Goal: Task Accomplishment & Management: Complete application form

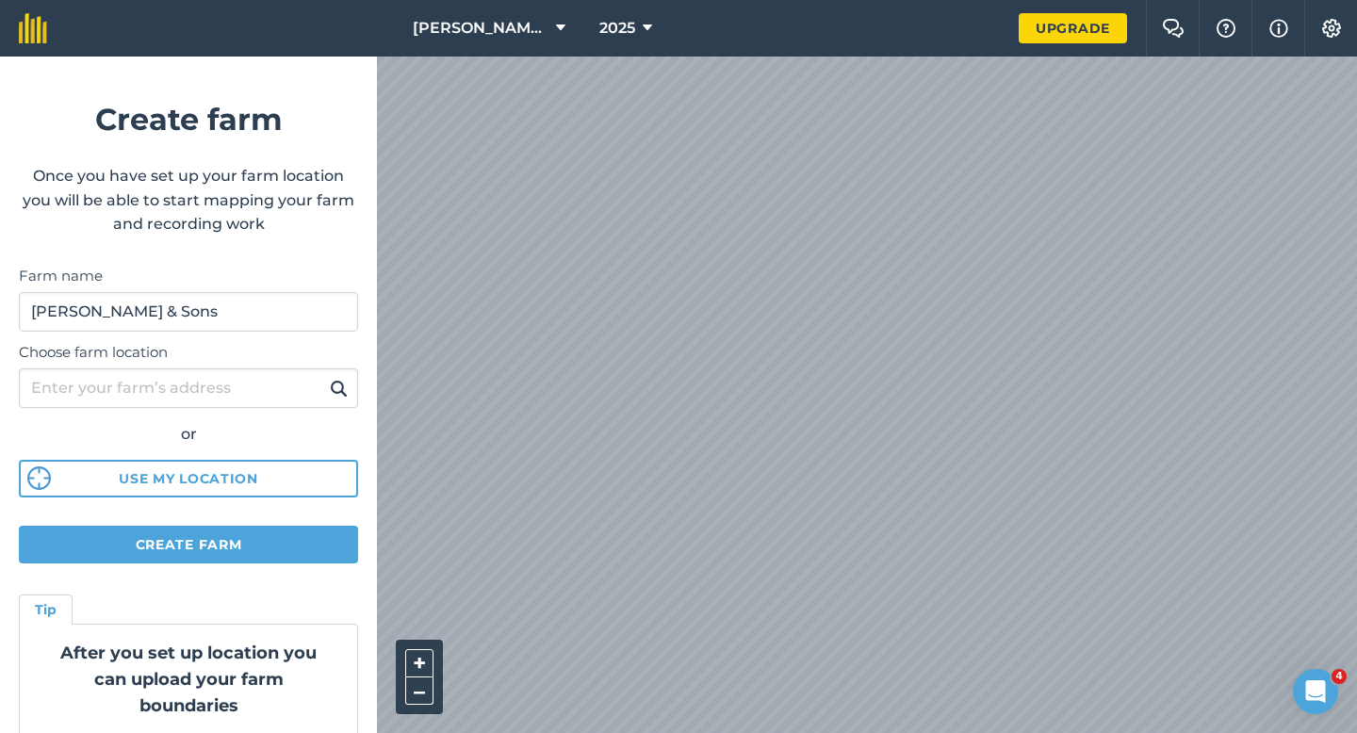
click at [191, 522] on form "Create farm Once you have set up your farm location you will be able to start m…" at bounding box center [188, 395] width 377 height 677
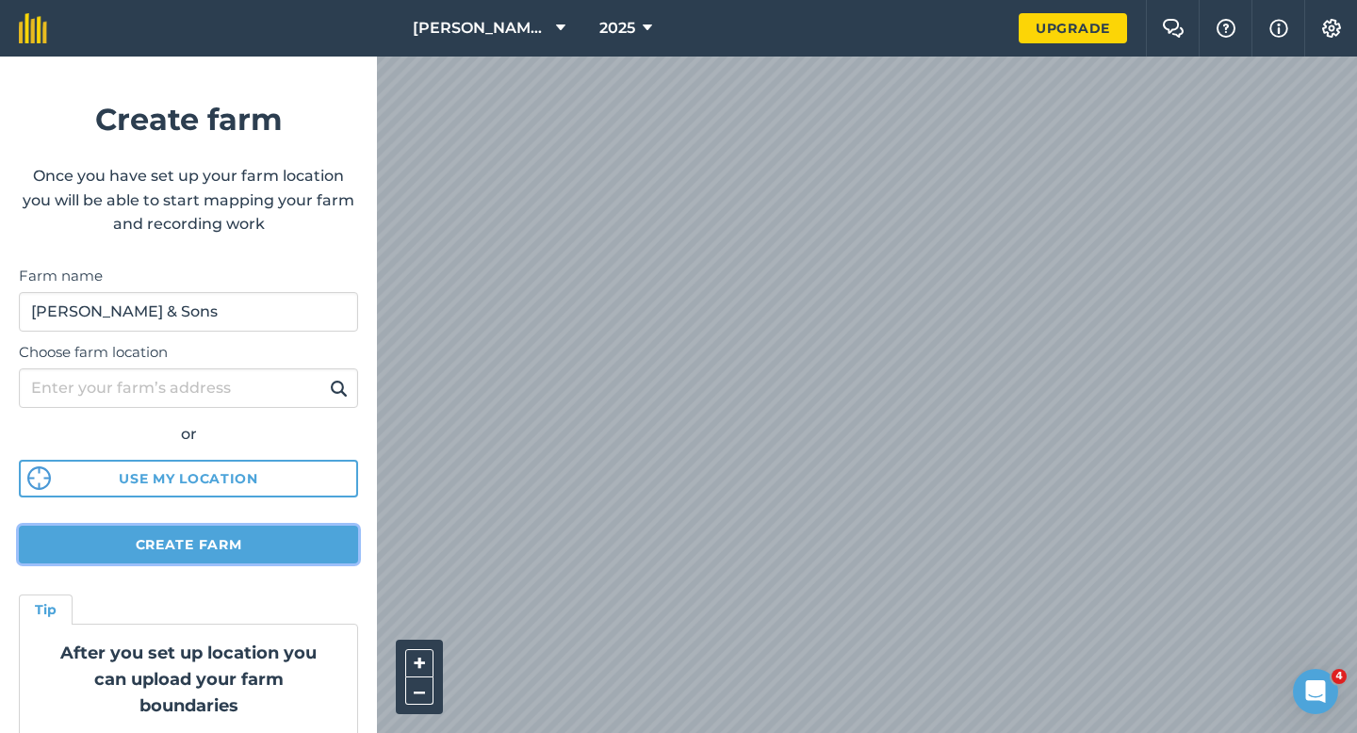
click at [199, 540] on button "Create farm" at bounding box center [188, 545] width 339 height 38
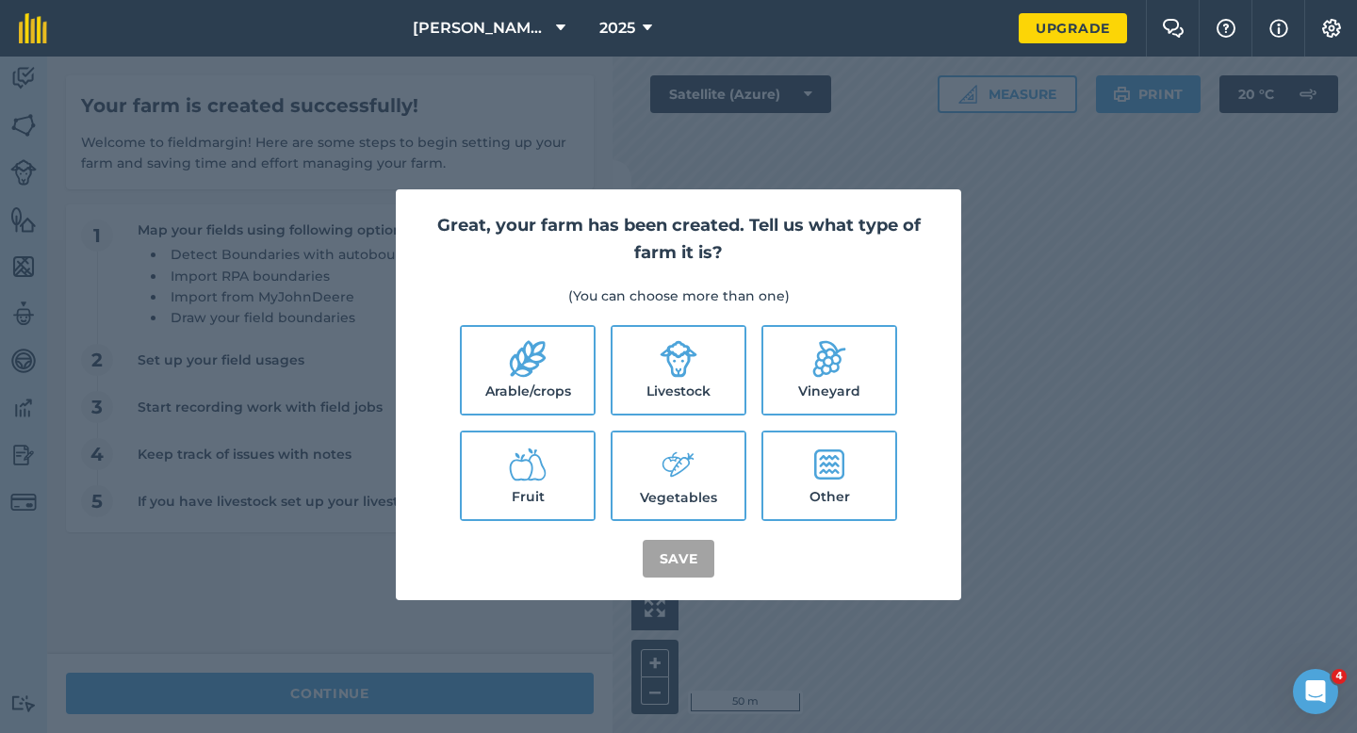
click at [573, 349] on label "Arable/crops" at bounding box center [528, 370] width 132 height 87
checkbox input "true"
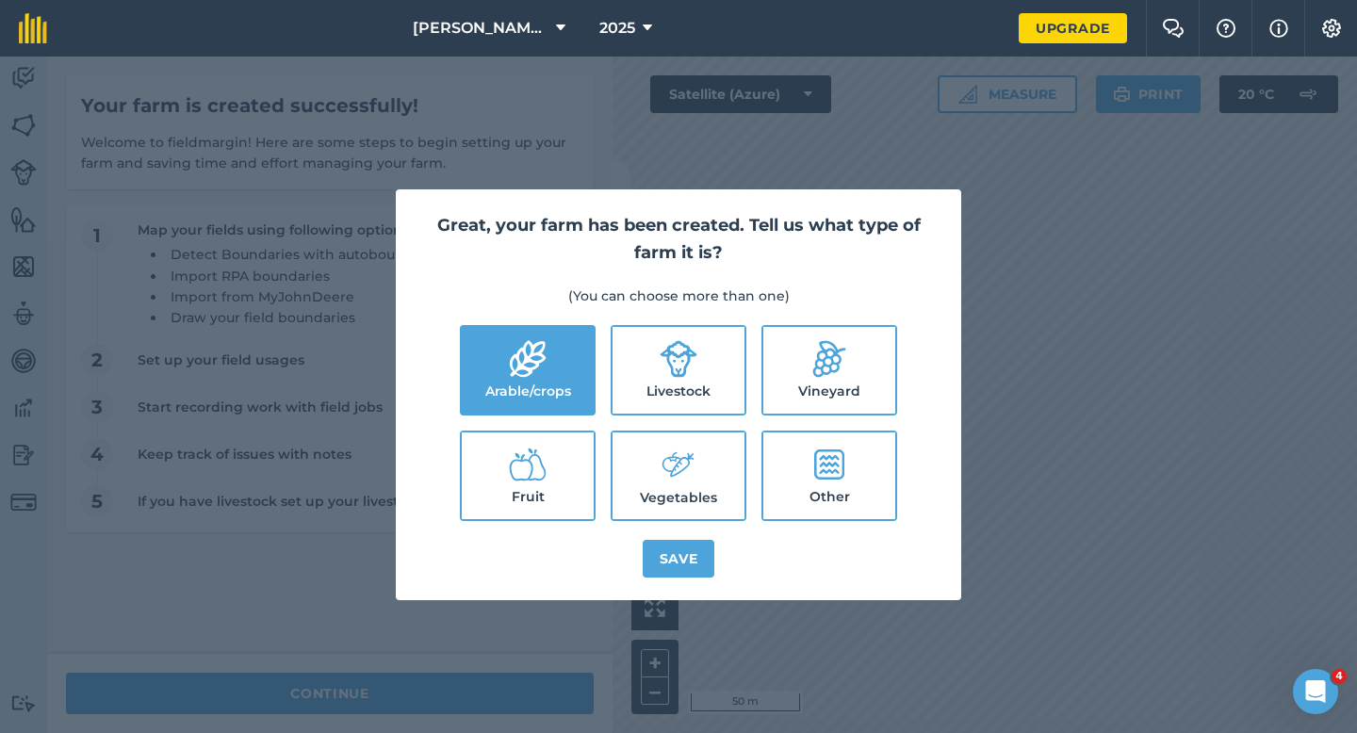
click at [689, 358] on icon at bounding box center [679, 359] width 37 height 37
checkbox input "true"
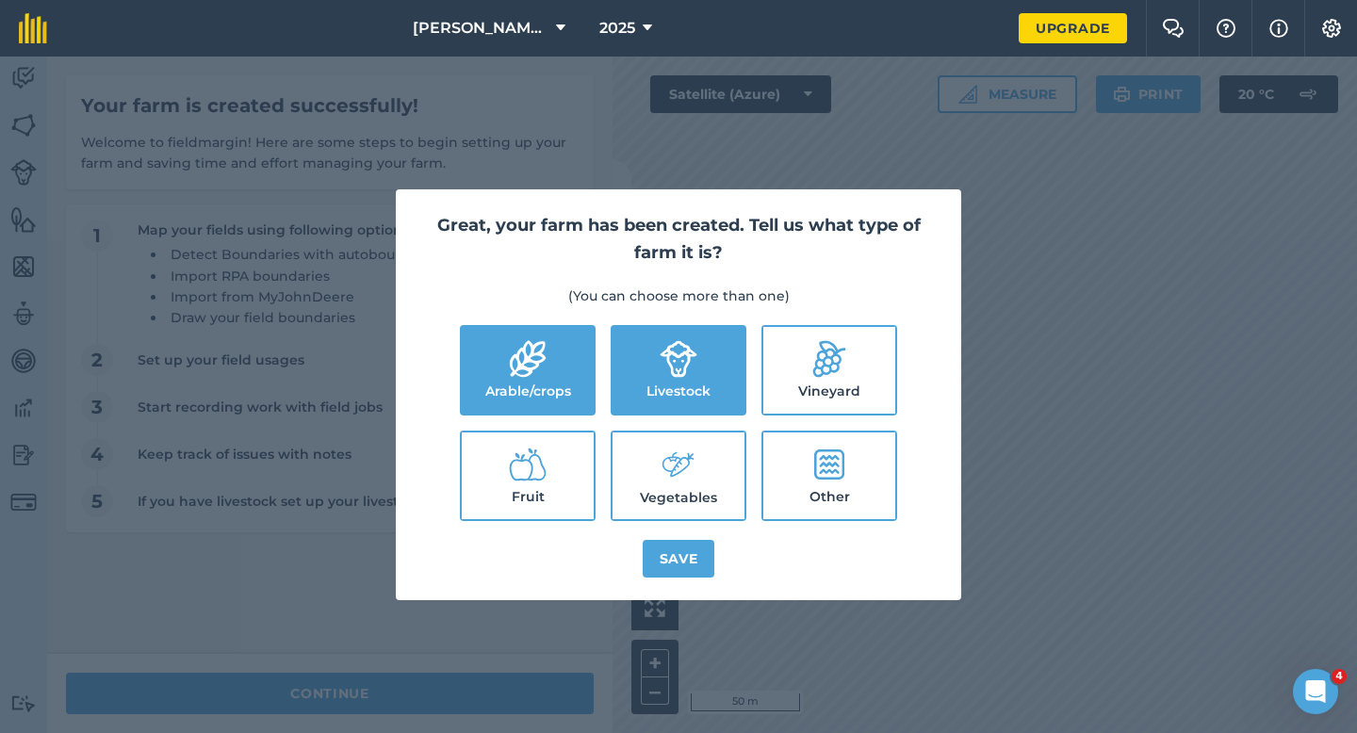
click at [680, 450] on icon at bounding box center [679, 465] width 38 height 41
checkbox input "true"
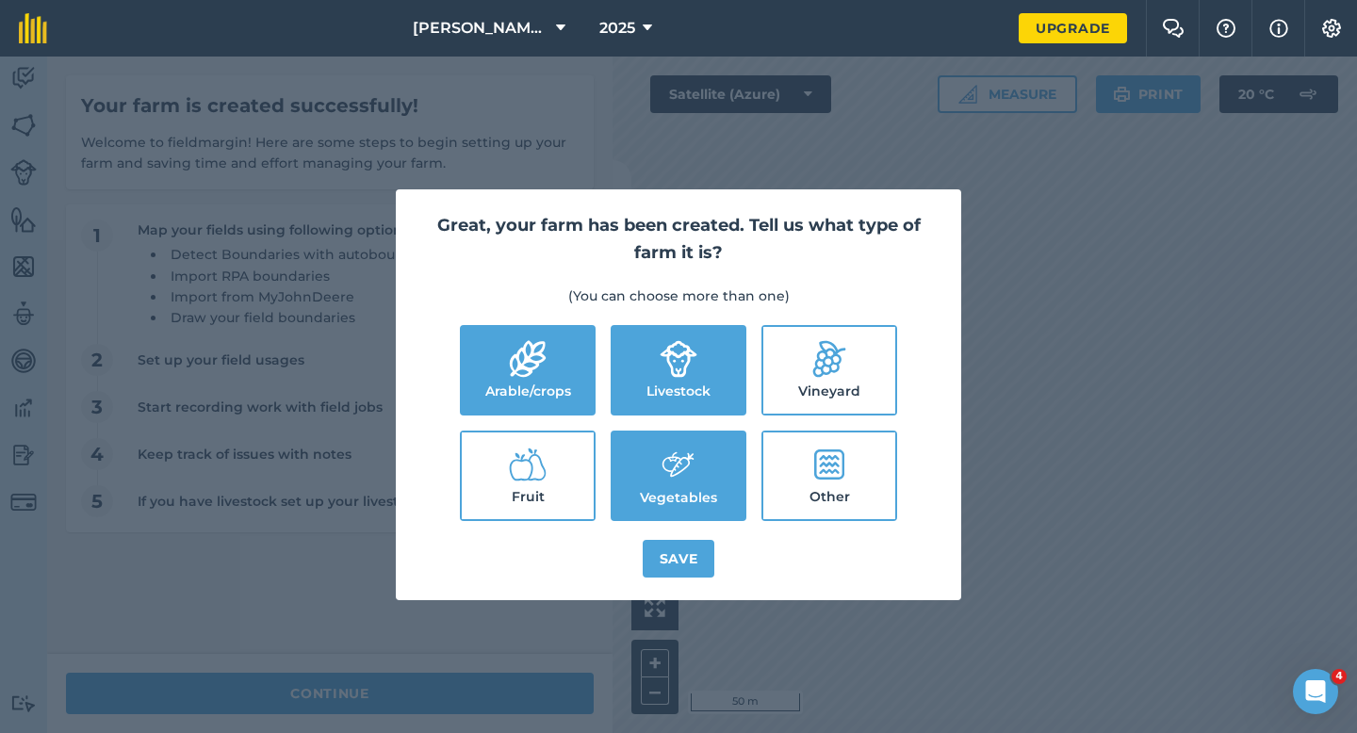
click at [680, 534] on div "Great, your farm has been created. Tell us what type of farm it is? (You can ch…" at bounding box center [678, 394] width 565 height 411
click at [678, 555] on button "Save" at bounding box center [679, 559] width 73 height 38
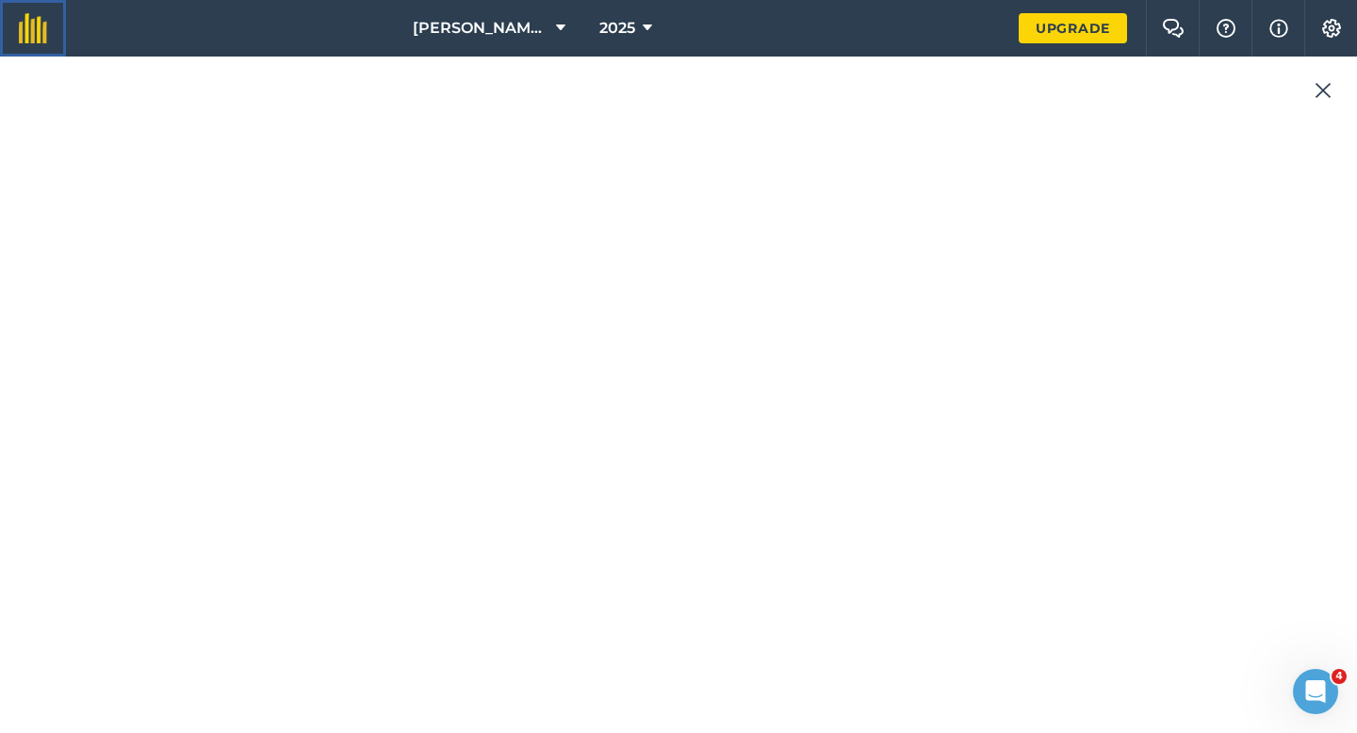
click at [0, 27] on link at bounding box center [33, 28] width 66 height 57
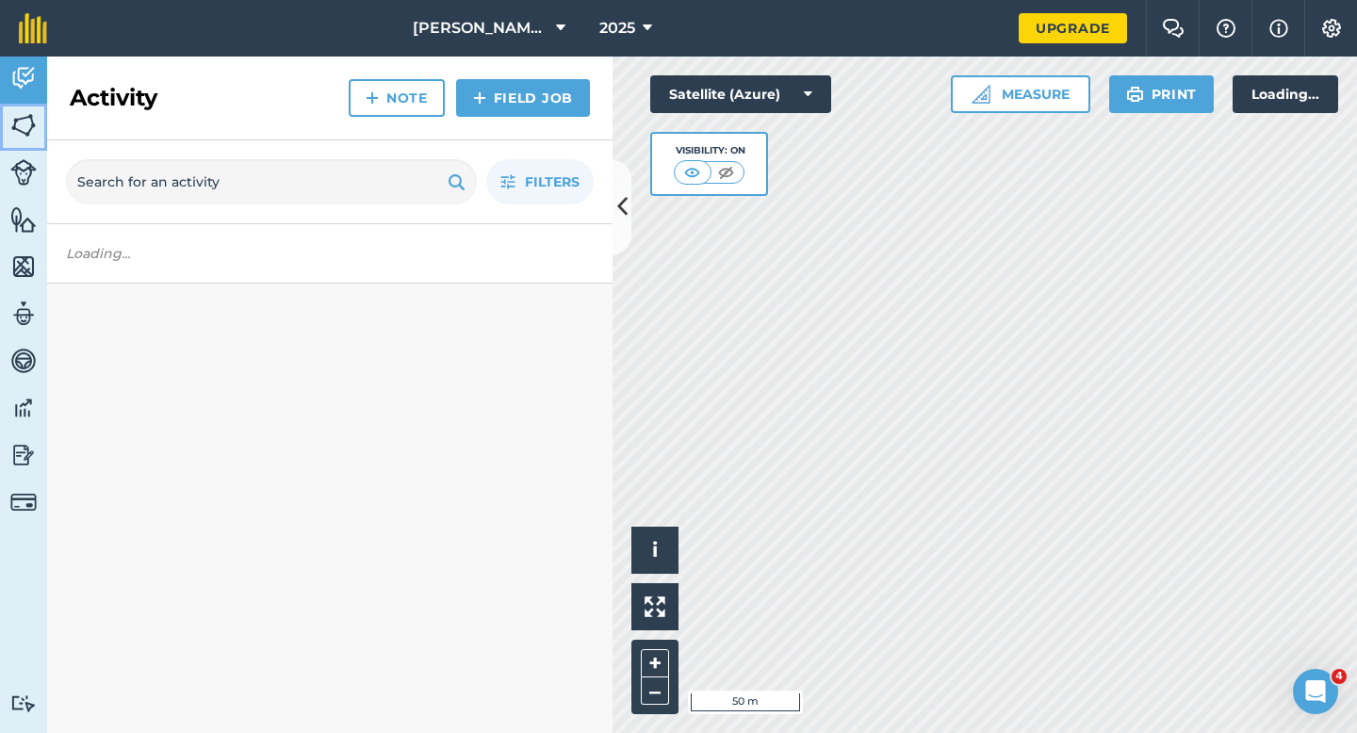
click at [0, 118] on link "Fields" at bounding box center [23, 127] width 47 height 47
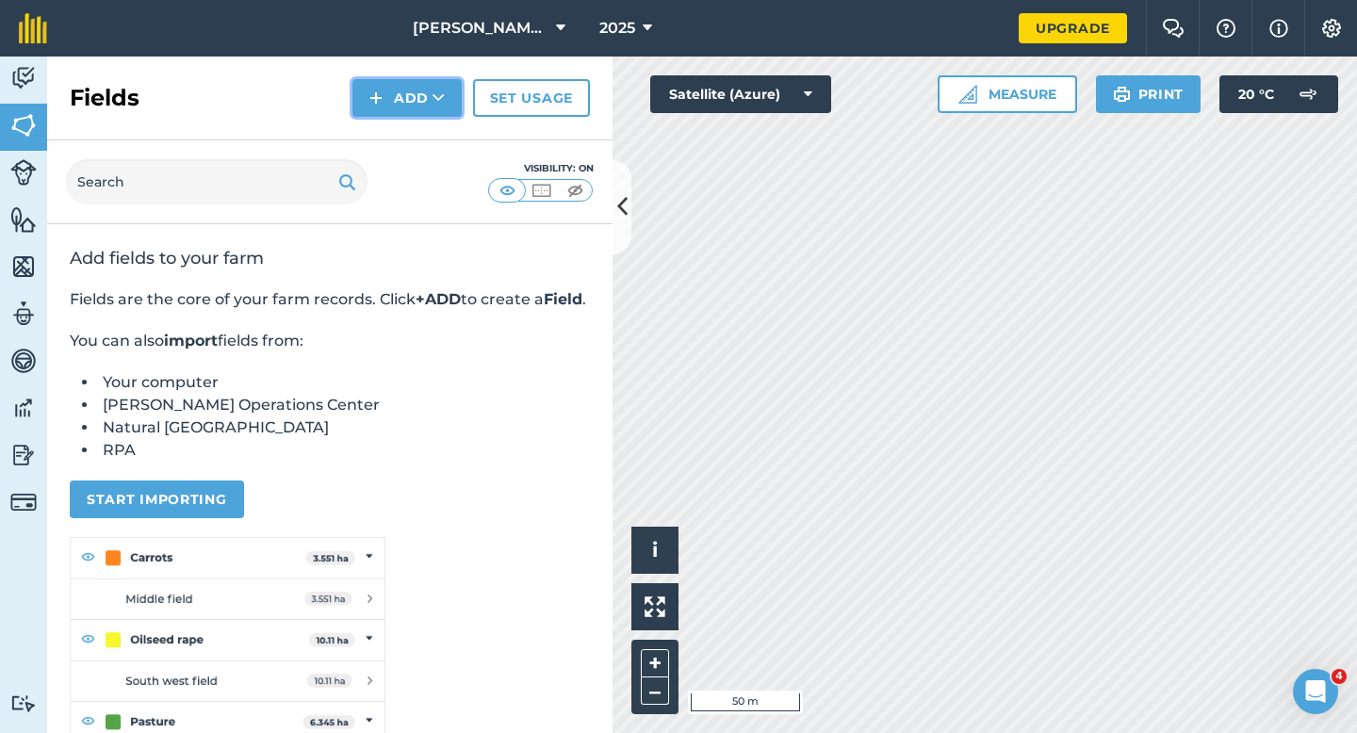
click at [373, 105] on img at bounding box center [375, 98] width 13 height 23
click at [381, 154] on link "Draw" at bounding box center [407, 140] width 104 height 41
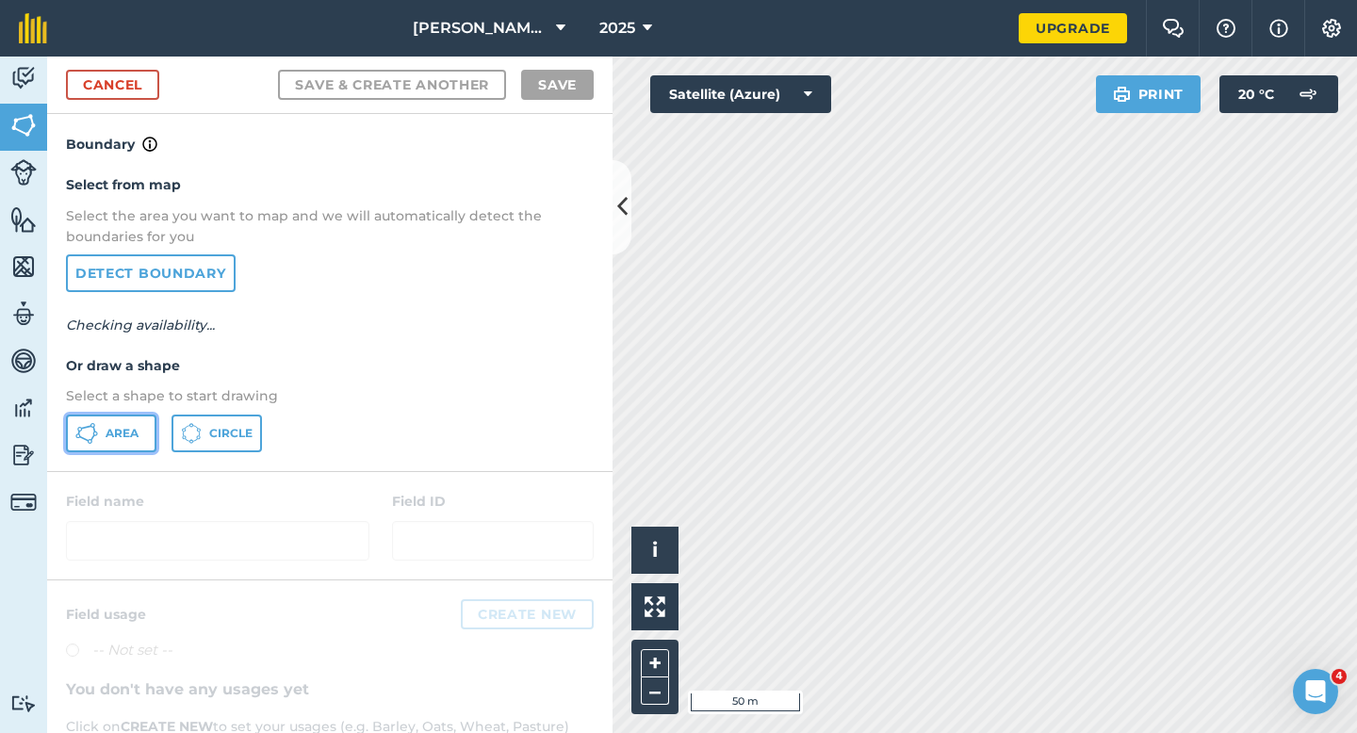
click at [112, 427] on span "Area" at bounding box center [122, 433] width 33 height 15
